Goal: Transaction & Acquisition: Purchase product/service

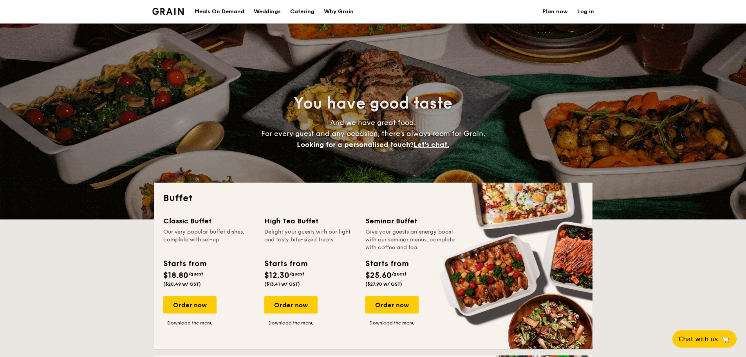
select select
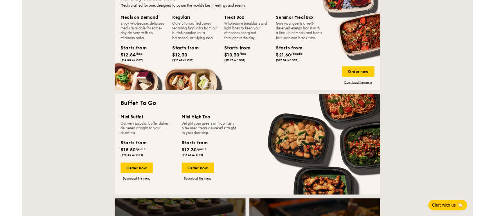
scroll to position [352, 0]
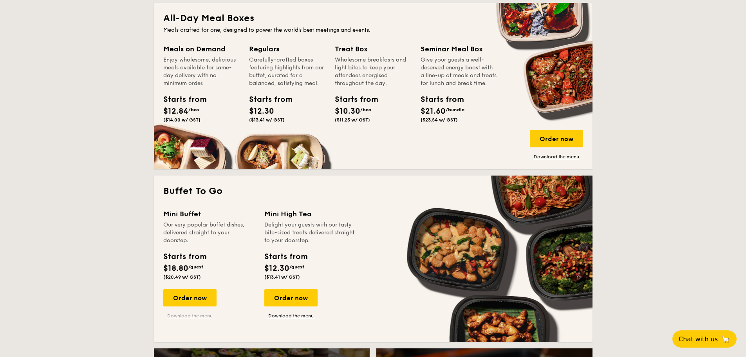
drag, startPoint x: 196, startPoint y: 316, endPoint x: 205, endPoint y: 313, distance: 10.3
click at [196, 316] on link "Download the menu" at bounding box center [189, 315] width 53 height 6
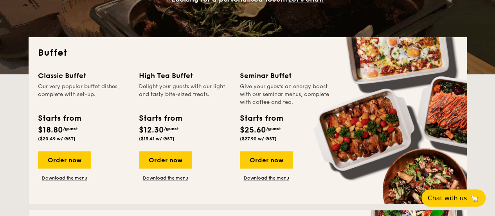
scroll to position [157, 0]
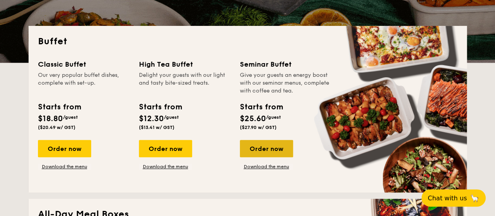
click at [263, 147] on div "Order now" at bounding box center [266, 148] width 53 height 17
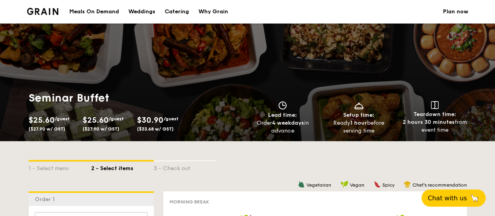
select select
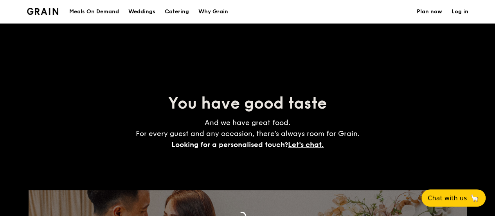
scroll to position [157, 0]
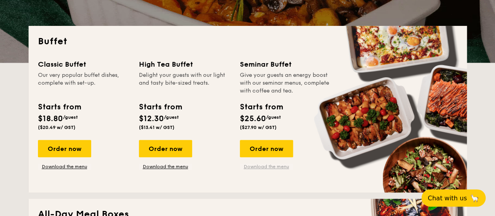
click at [264, 168] on link "Download the menu" at bounding box center [266, 166] width 53 height 6
